Goal: Navigation & Orientation: Find specific page/section

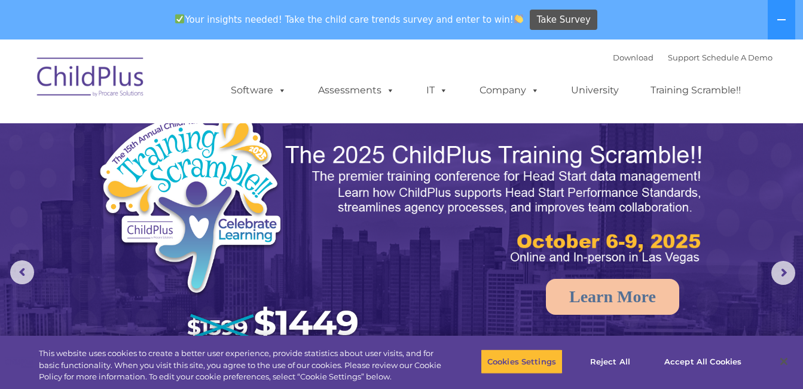
select select "MEDIUM"
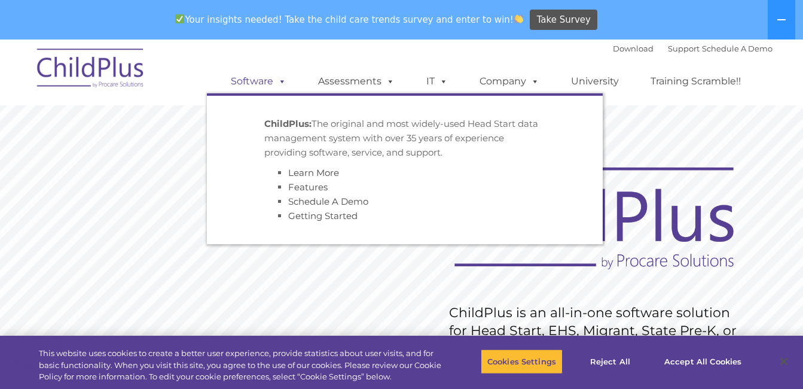
click at [289, 81] on link "Software" at bounding box center [259, 81] width 80 height 24
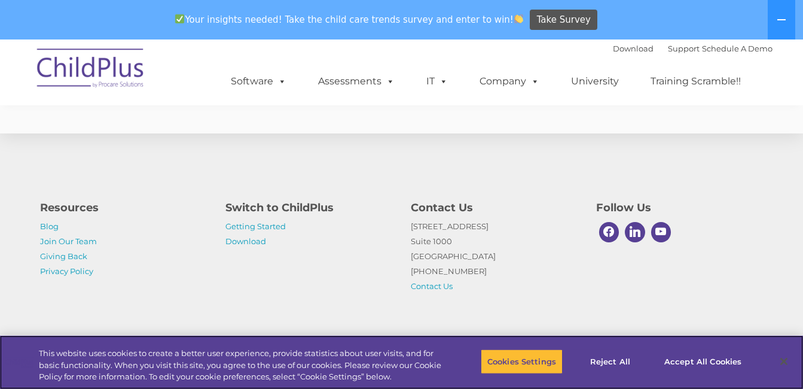
scroll to position [3017, 0]
